Goal: Task Accomplishment & Management: Contribute content

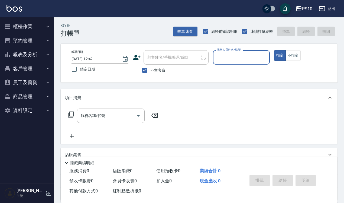
click at [38, 52] on button "報表及分析" at bounding box center [27, 54] width 50 height 14
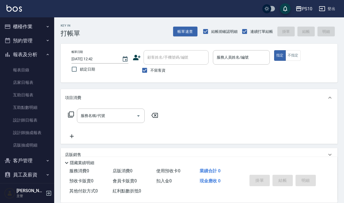
click at [32, 28] on button "櫃檯作業" at bounding box center [27, 27] width 50 height 14
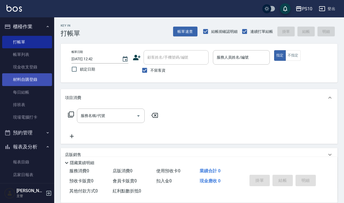
click at [35, 79] on link "材料自購登錄" at bounding box center [27, 79] width 50 height 12
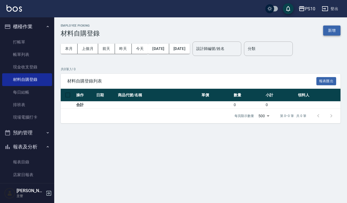
click at [331, 30] on button "新增" at bounding box center [331, 30] width 17 height 10
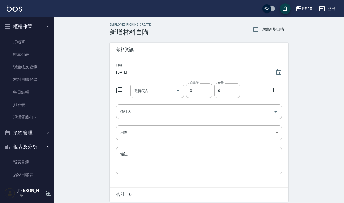
click at [122, 90] on icon at bounding box center [120, 90] width 6 height 6
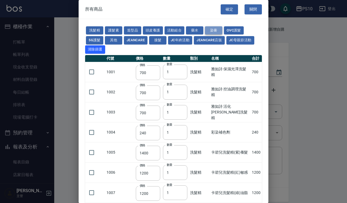
click at [209, 29] on button "染膏" at bounding box center [213, 30] width 17 height 8
type input "250"
type input "135"
type input "160"
type input "40"
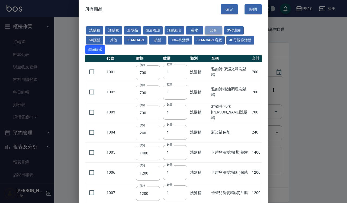
type input "950"
type input "105"
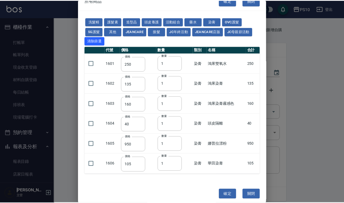
scroll to position [14, 0]
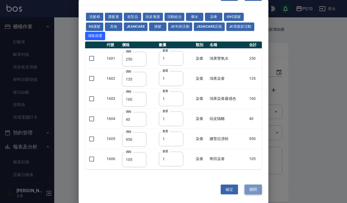
click at [253, 191] on button "關閉" at bounding box center [253, 189] width 17 height 10
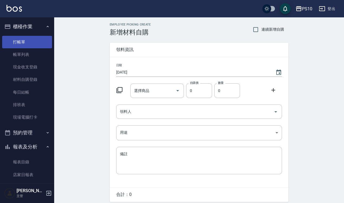
click at [38, 41] on link "打帳單" at bounding box center [27, 42] width 50 height 12
